Goal: Complete application form: Complete application form

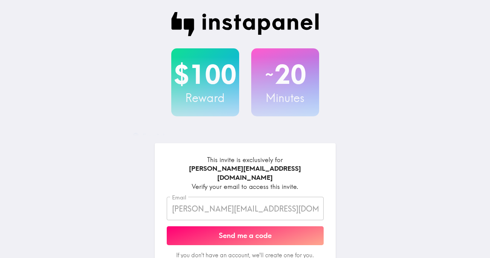
click at [236, 233] on button "Send me a code" at bounding box center [245, 235] width 157 height 19
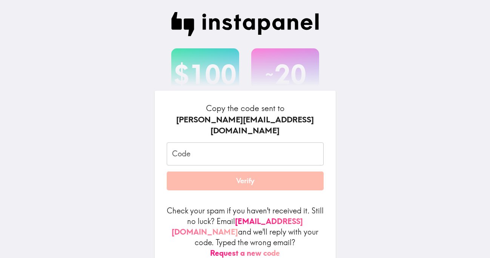
click at [232, 164] on input "Code" at bounding box center [245, 153] width 157 height 23
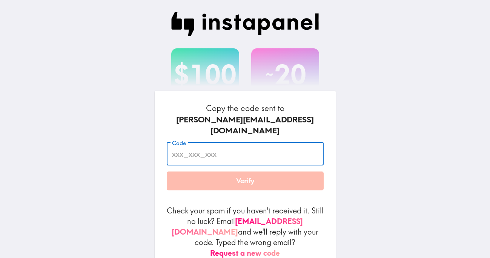
paste input "T9h_jnk_E52"
type input "T9h_jnk_E52"
click at [241, 184] on button "Verify" at bounding box center [245, 180] width 157 height 19
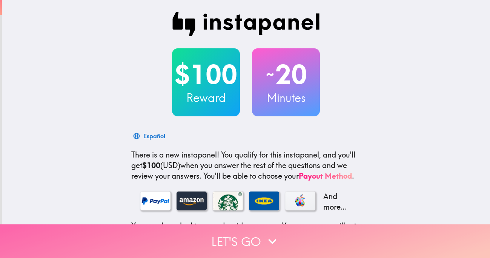
click at [236, 239] on button "Let's go" at bounding box center [245, 241] width 490 height 34
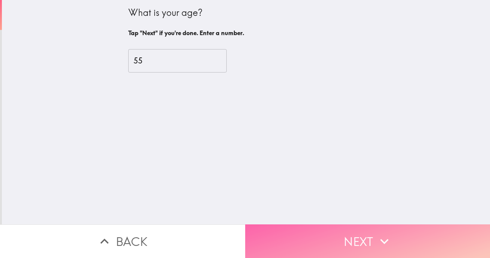
click at [345, 236] on button "Next" at bounding box center [367, 241] width 245 height 34
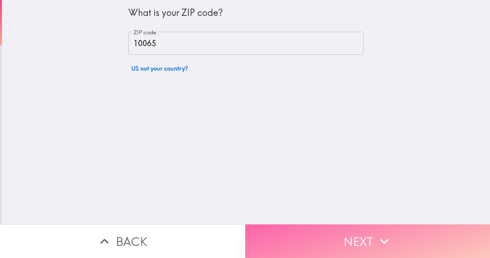
click at [351, 237] on button "Next" at bounding box center [367, 241] width 245 height 34
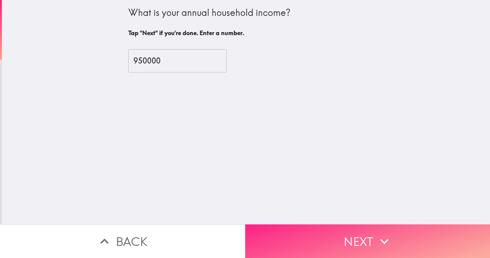
click at [351, 237] on button "Next" at bounding box center [367, 241] width 245 height 34
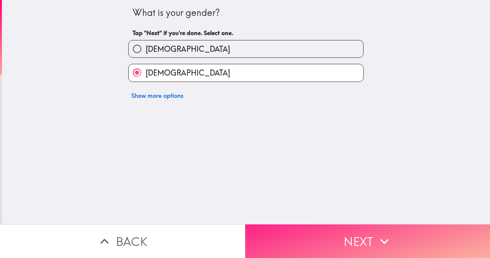
click at [351, 237] on button "Next" at bounding box center [367, 241] width 245 height 34
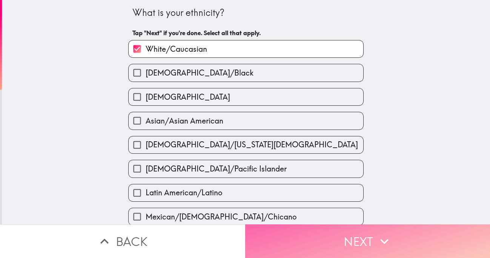
click at [351, 237] on button "Next" at bounding box center [367, 241] width 245 height 34
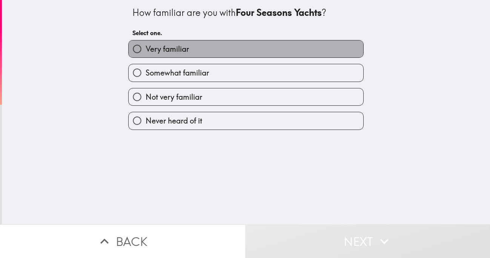
click at [216, 49] on label "Very familiar" at bounding box center [246, 48] width 235 height 17
click at [146, 49] on input "Very familiar" at bounding box center [137, 48] width 17 height 17
radio input "true"
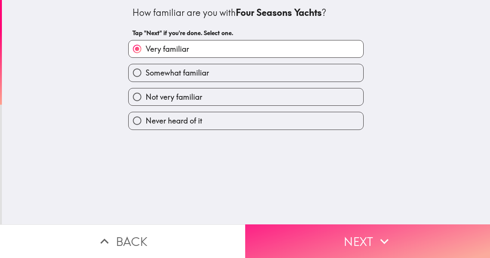
click at [336, 231] on button "Next" at bounding box center [367, 241] width 245 height 34
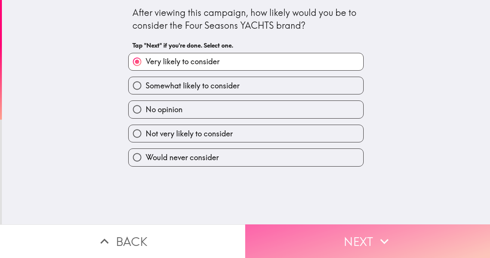
click at [336, 231] on button "Next" at bounding box center [367, 241] width 245 height 34
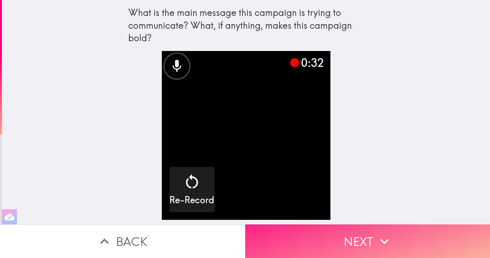
click at [345, 235] on button "Next" at bounding box center [367, 241] width 245 height 34
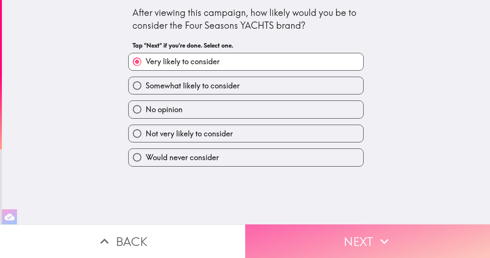
click at [345, 235] on button "Next" at bounding box center [367, 241] width 245 height 34
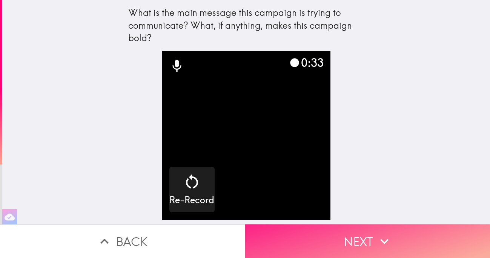
click at [354, 235] on button "Next" at bounding box center [367, 241] width 245 height 34
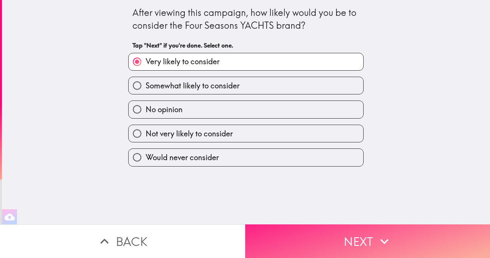
click at [354, 235] on button "Next" at bounding box center [367, 241] width 245 height 34
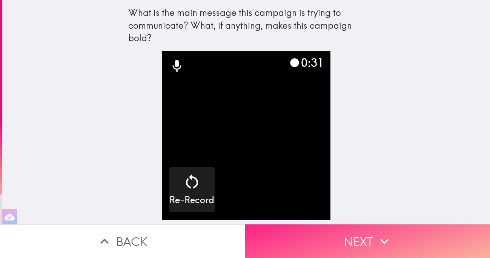
click at [354, 235] on button "Next" at bounding box center [367, 241] width 245 height 34
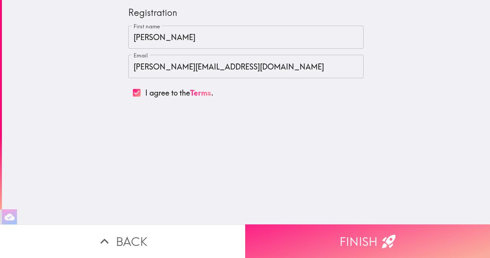
click at [354, 235] on button "Finish" at bounding box center [367, 241] width 245 height 34
